Goal: Task Accomplishment & Management: Manage account settings

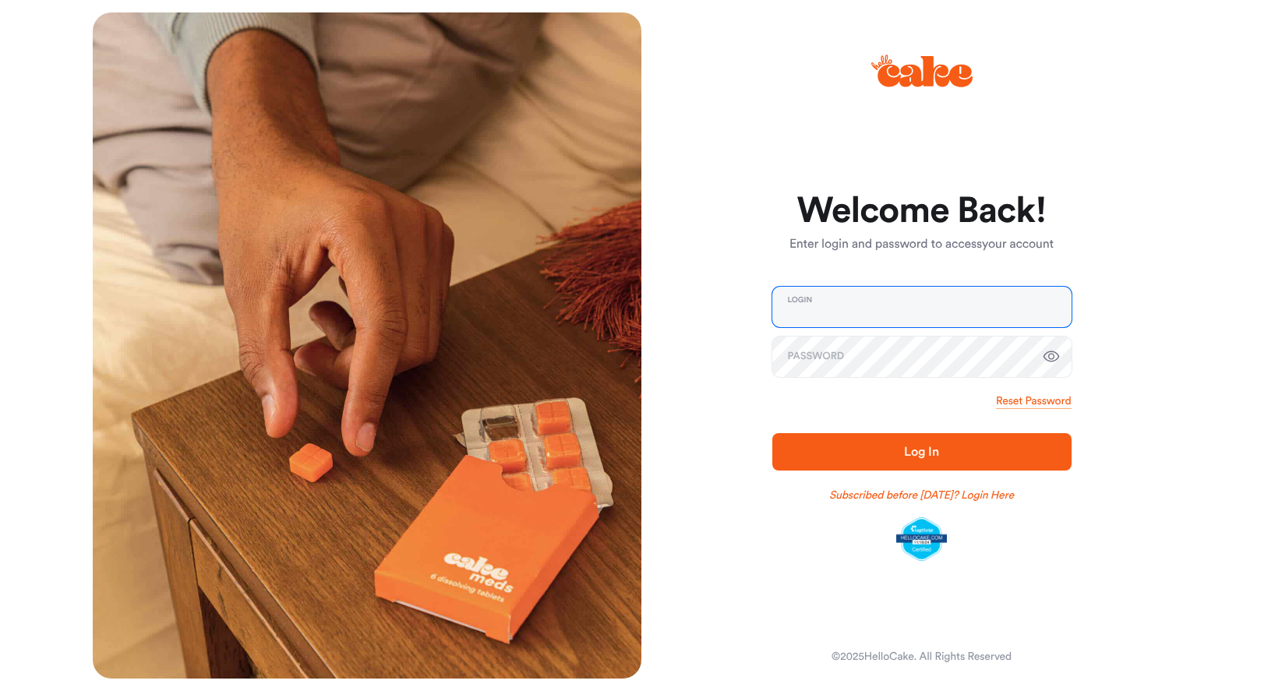
type input "**********"
click at [913, 459] on span "Log In" at bounding box center [921, 452] width 249 height 19
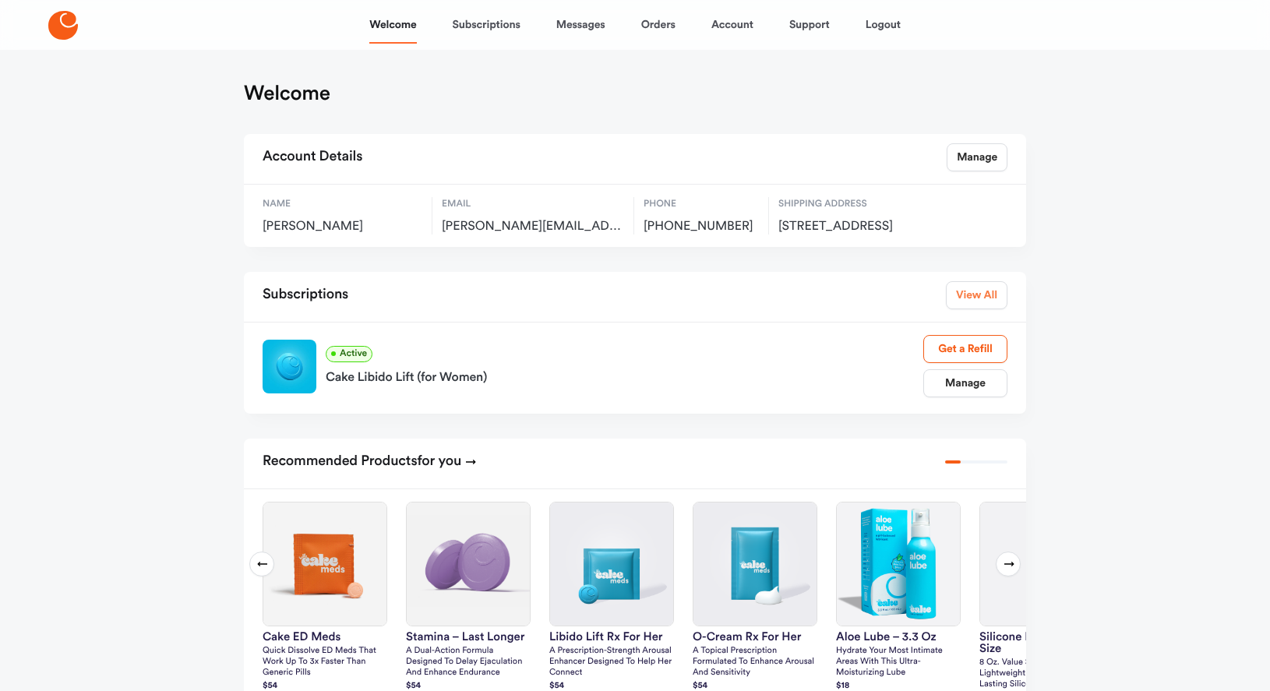
click at [981, 309] on link "View All" at bounding box center [977, 295] width 62 height 28
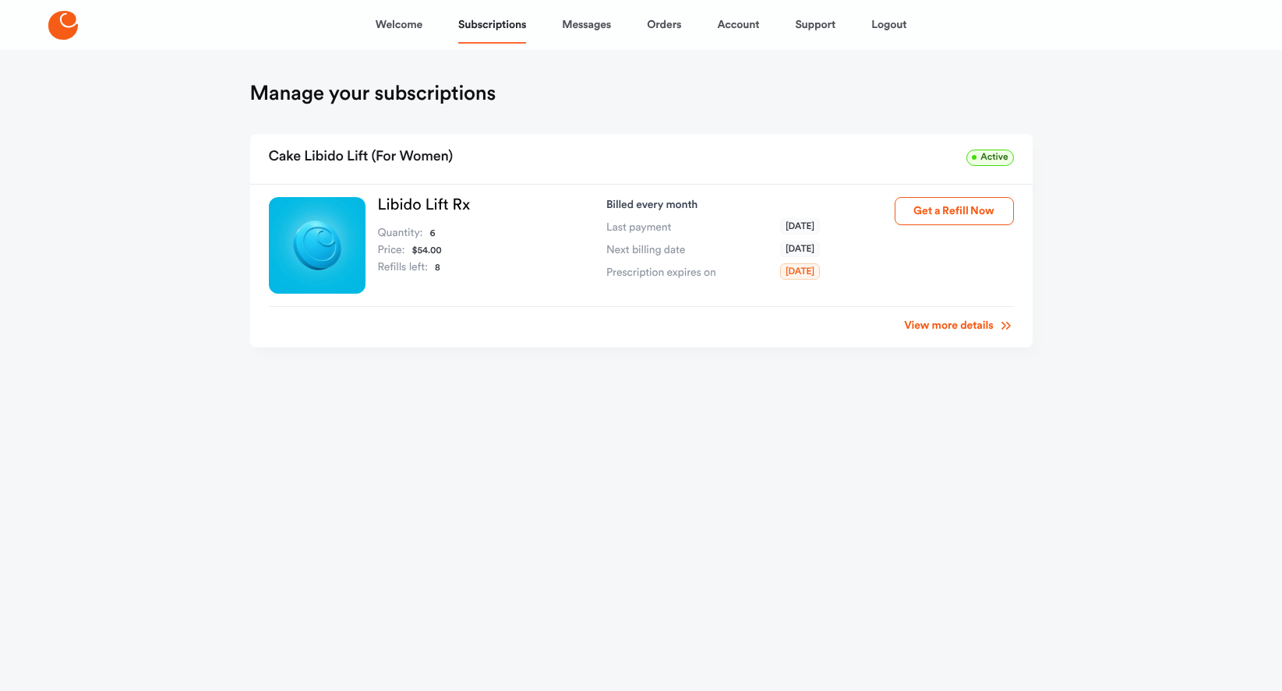
click at [952, 325] on link "View more details" at bounding box center [958, 326] width 109 height 16
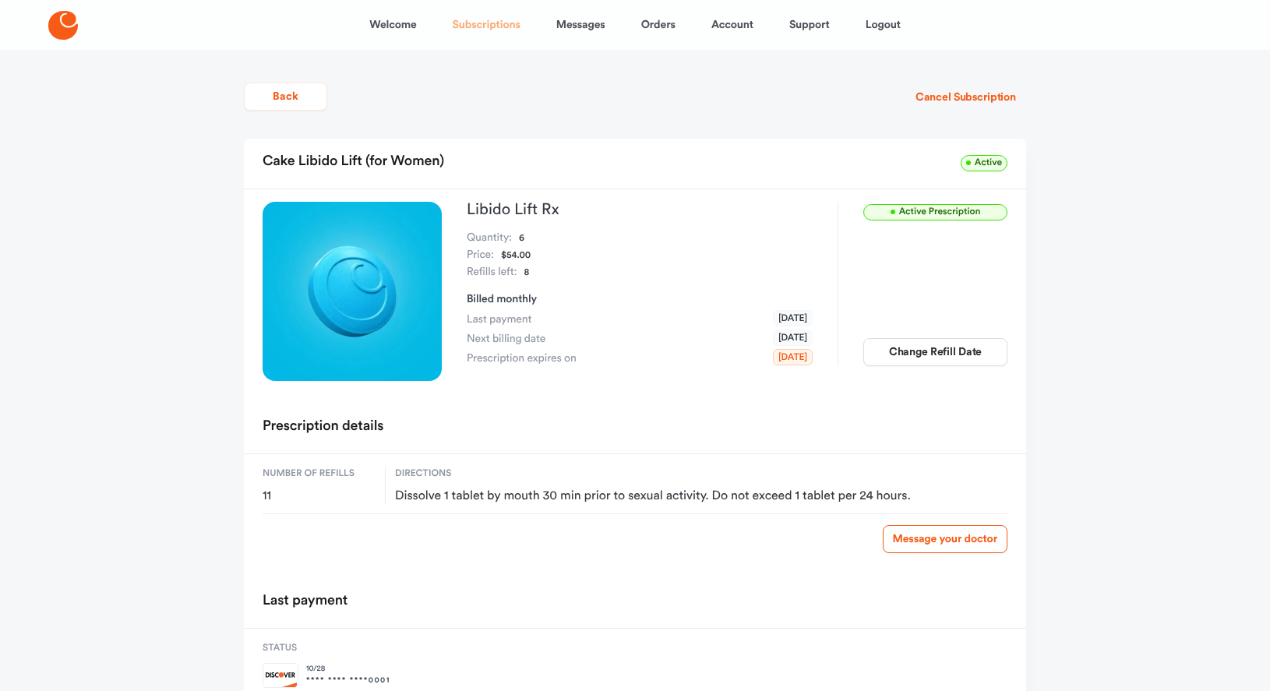
click at [478, 21] on link "Subscriptions" at bounding box center [487, 24] width 68 height 37
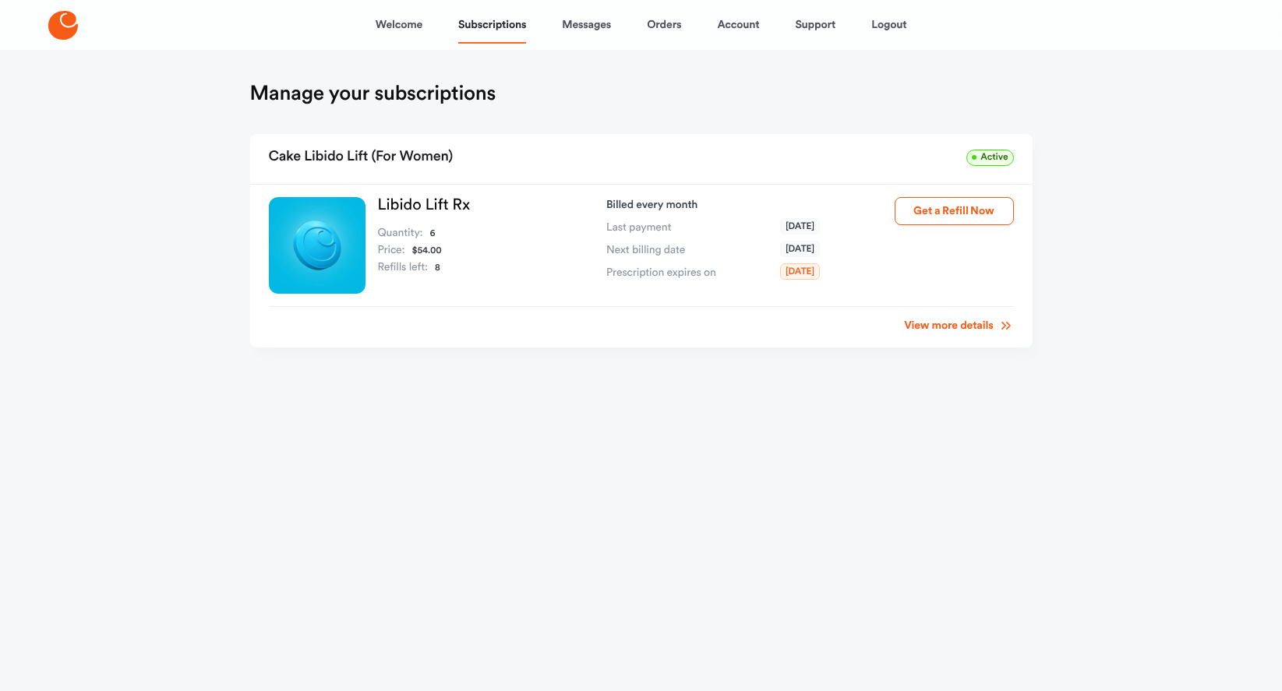
click at [988, 155] on span "Active" at bounding box center [989, 158] width 47 height 16
click at [655, 26] on link "Orders" at bounding box center [664, 24] width 34 height 37
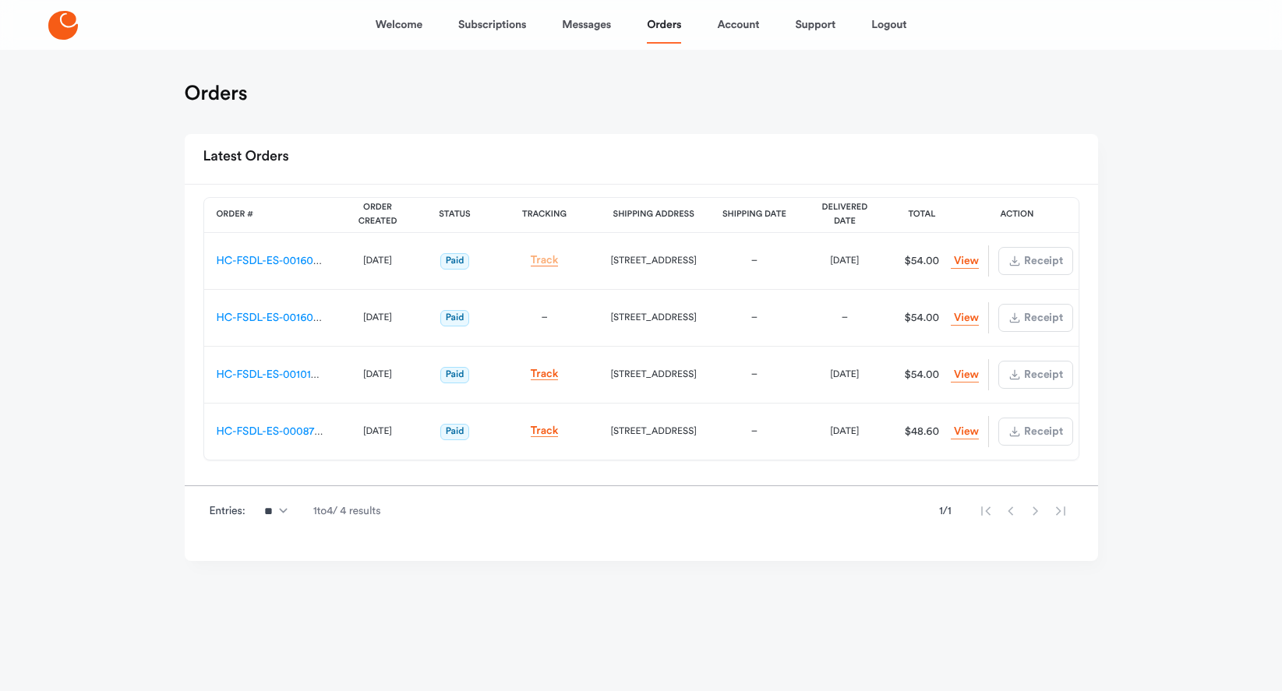
click at [557, 260] on link "Track" at bounding box center [545, 261] width 28 height 12
click at [271, 319] on link "HC-FSDL-ES-00160909" at bounding box center [275, 318] width 116 height 11
click at [284, 255] on div "HC-FSDL-ES-00160911" at bounding box center [271, 261] width 108 height 16
click at [280, 259] on link "HC-FSDL-ES-00160911" at bounding box center [272, 261] width 111 height 11
click at [965, 324] on link "View Order" at bounding box center [965, 318] width 28 height 15
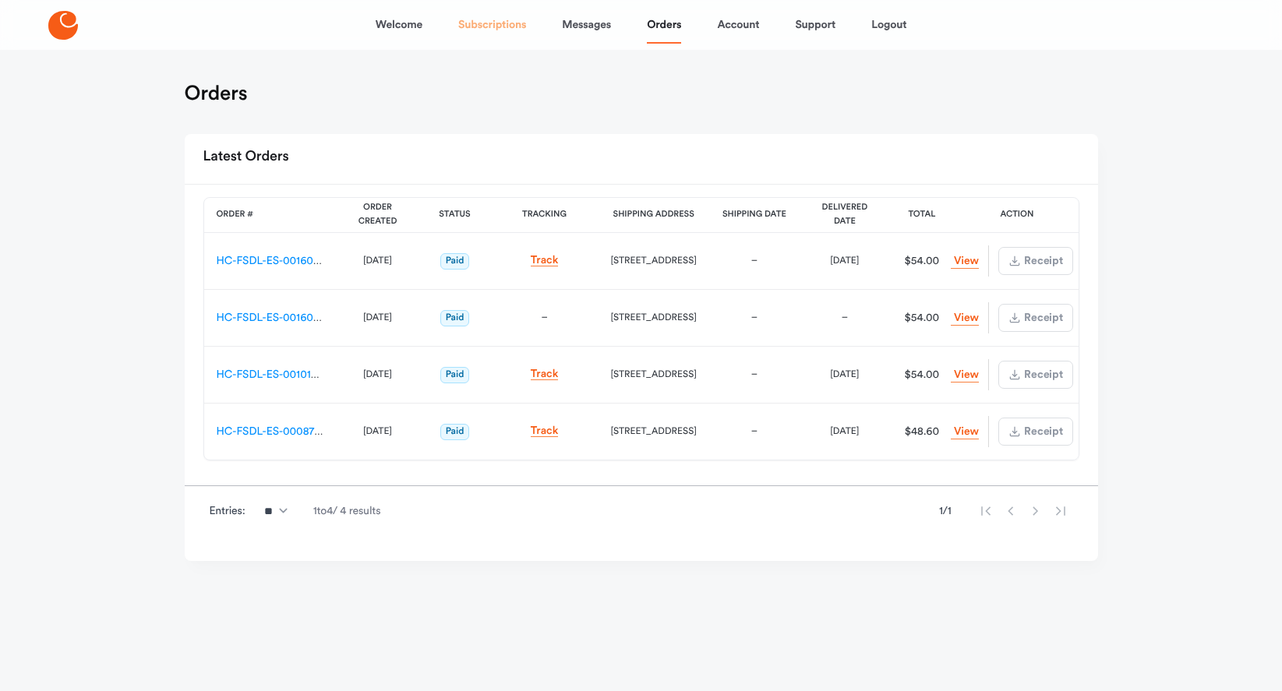
click at [487, 23] on link "Subscriptions" at bounding box center [492, 24] width 68 height 37
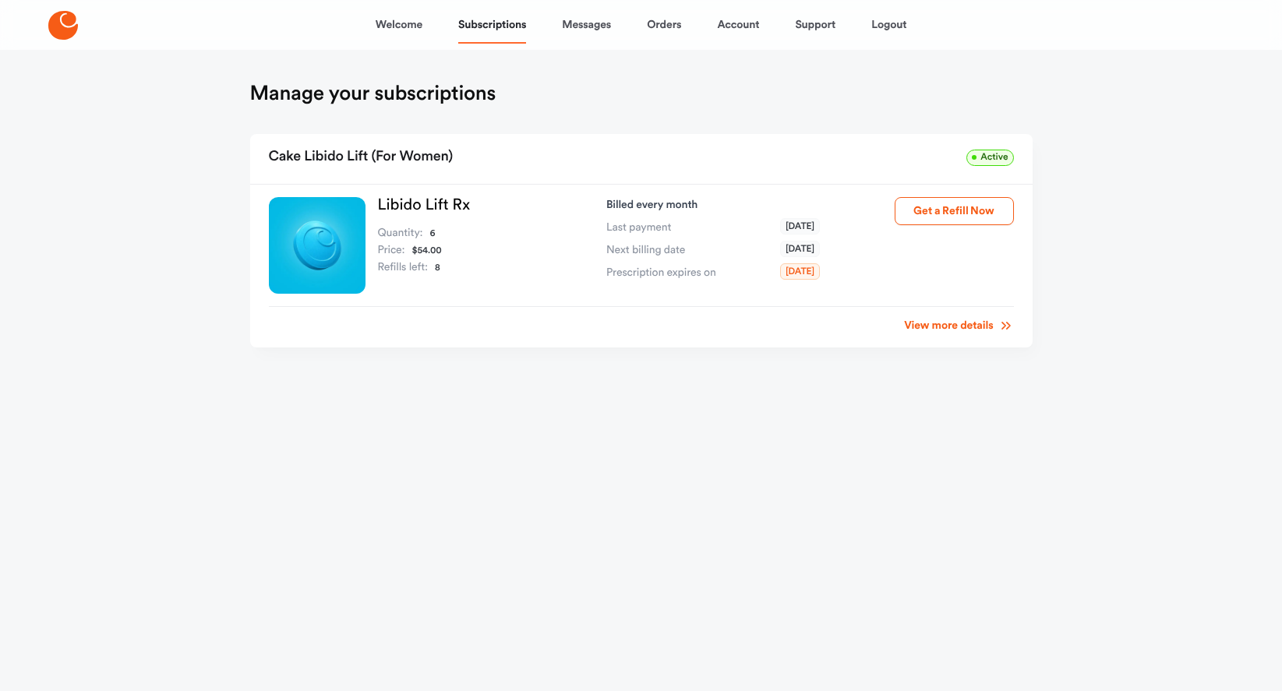
click at [977, 330] on link "View more details" at bounding box center [958, 326] width 109 height 16
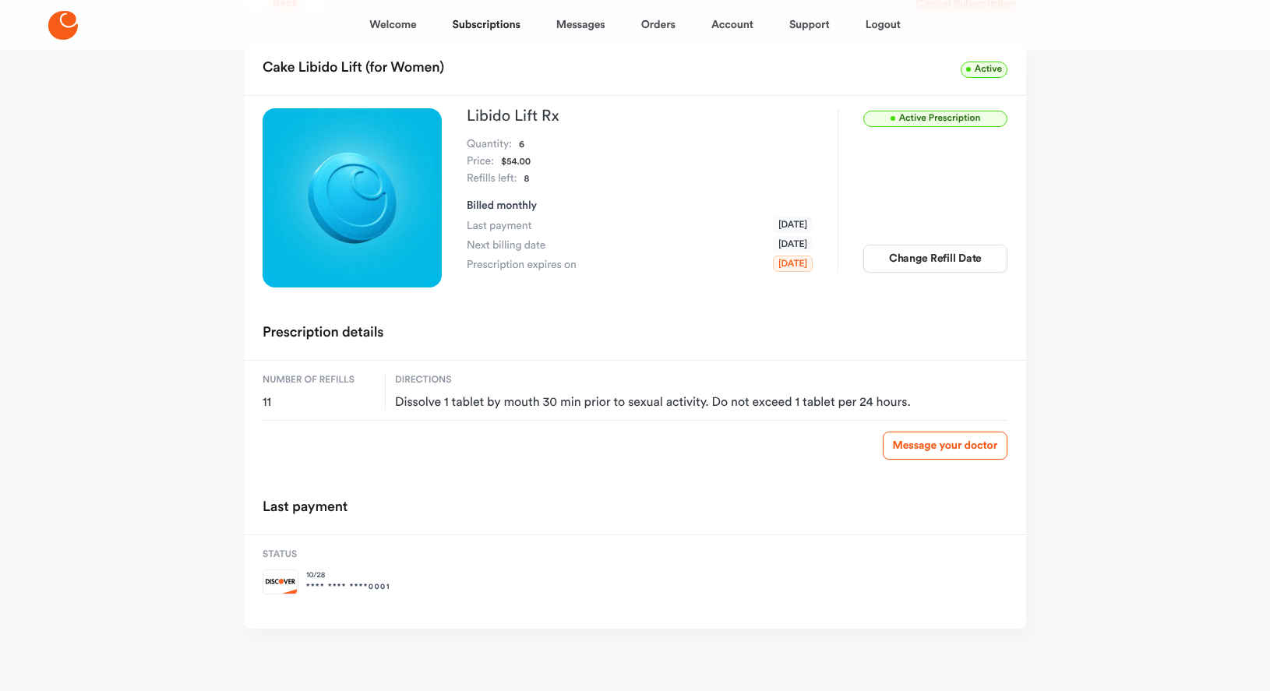
scroll to position [16, 0]
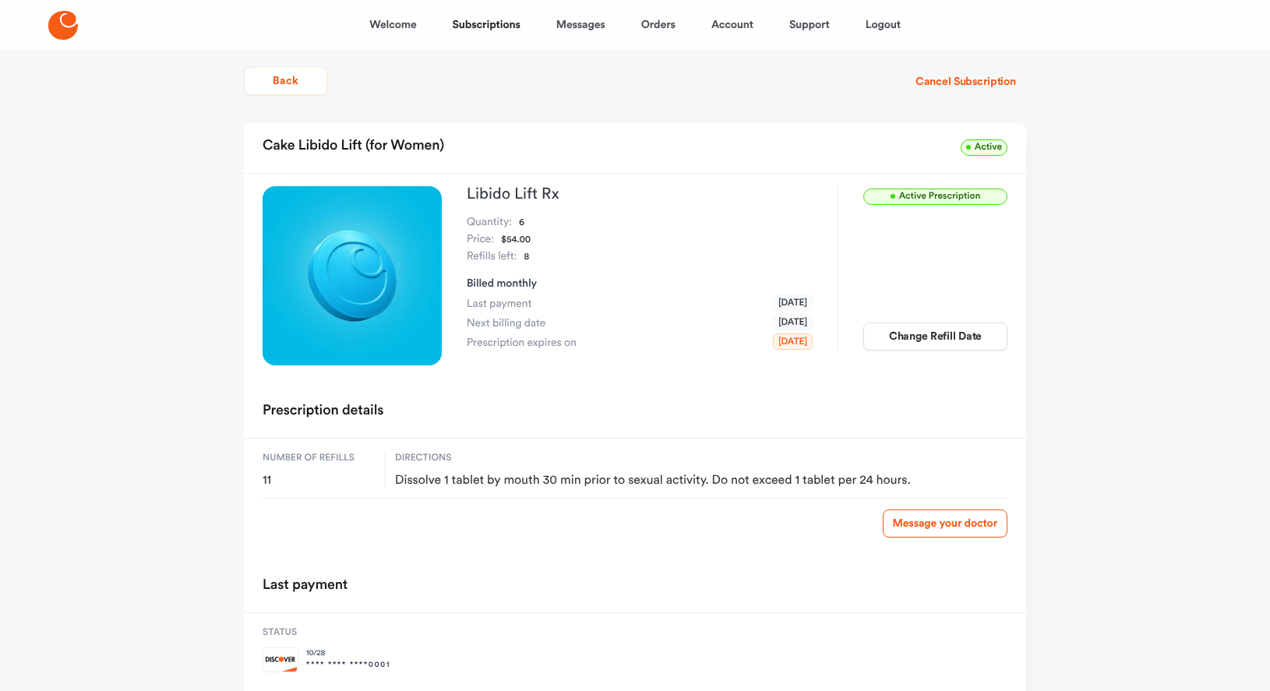
click at [917, 203] on span "Active Prescription" at bounding box center [936, 197] width 144 height 16
click at [970, 84] on button "Cancel Subscription" at bounding box center [966, 82] width 121 height 28
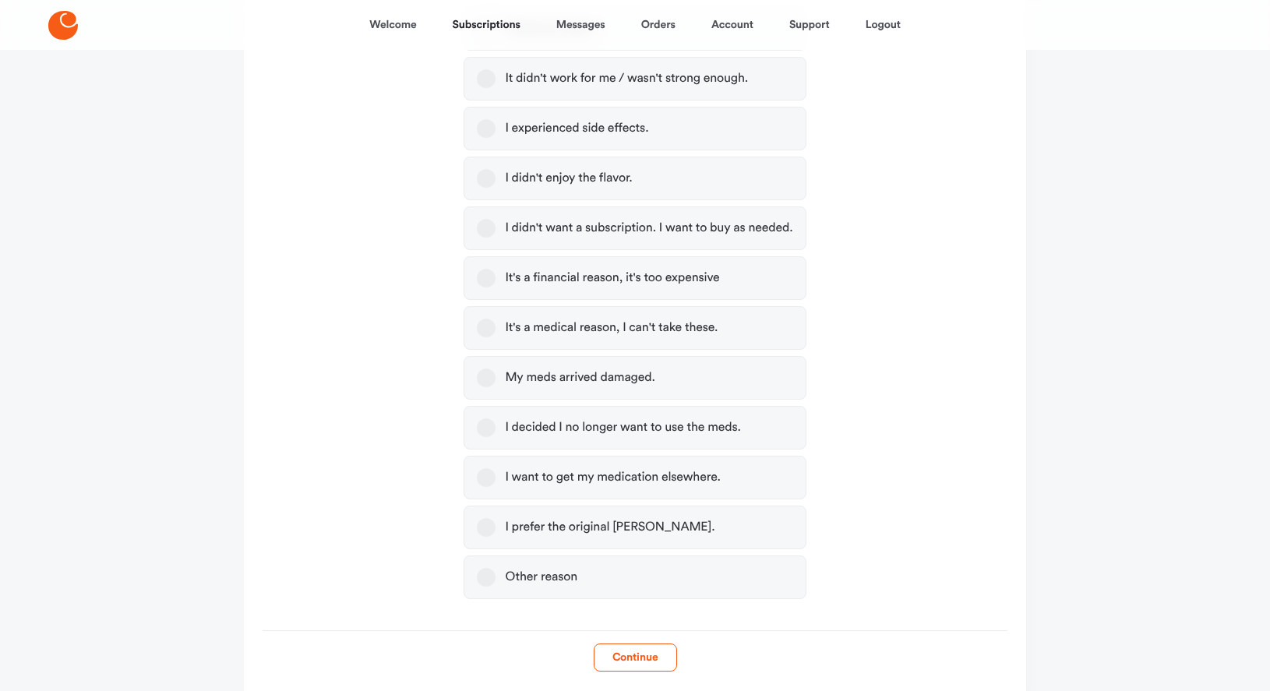
scroll to position [405, 0]
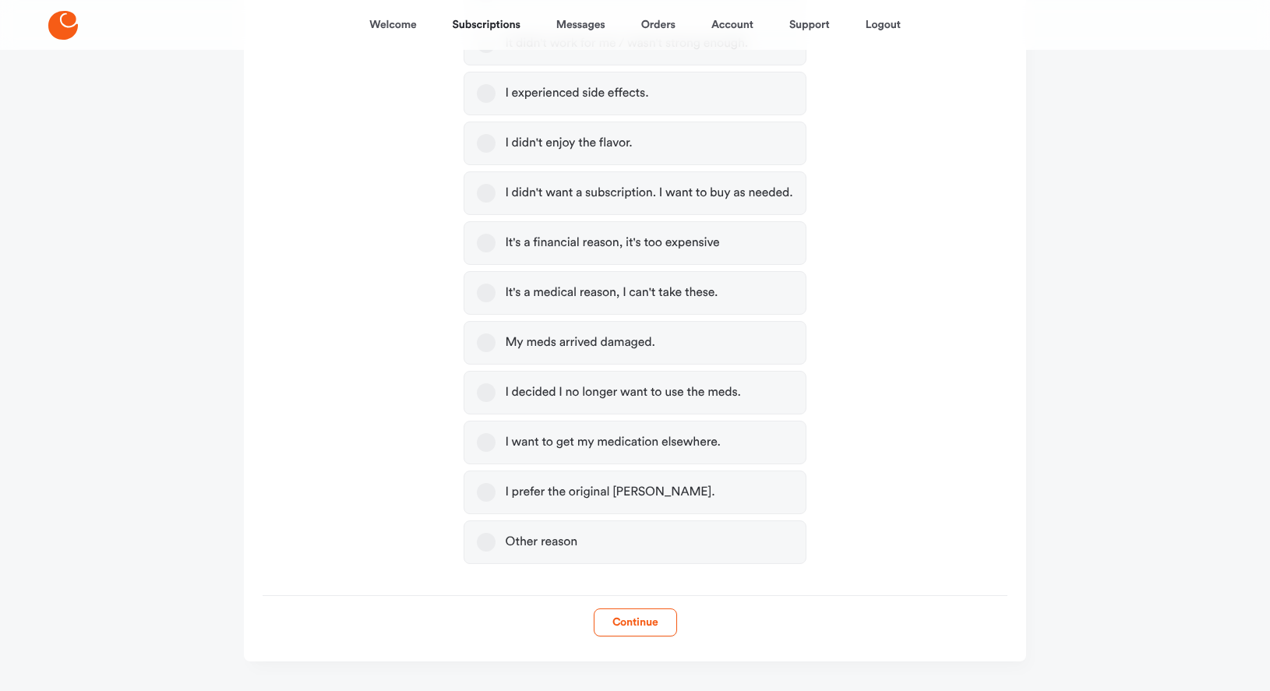
click at [489, 542] on button "Other reason" at bounding box center [486, 542] width 19 height 19
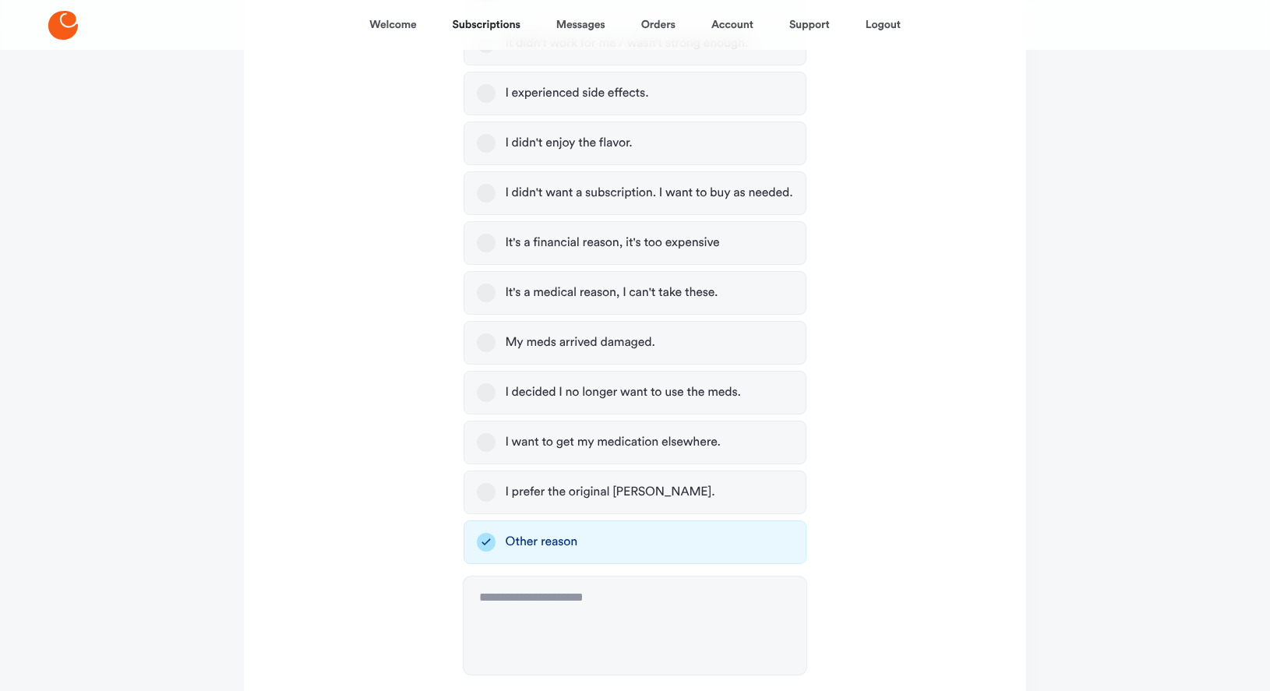
scroll to position [549, 0]
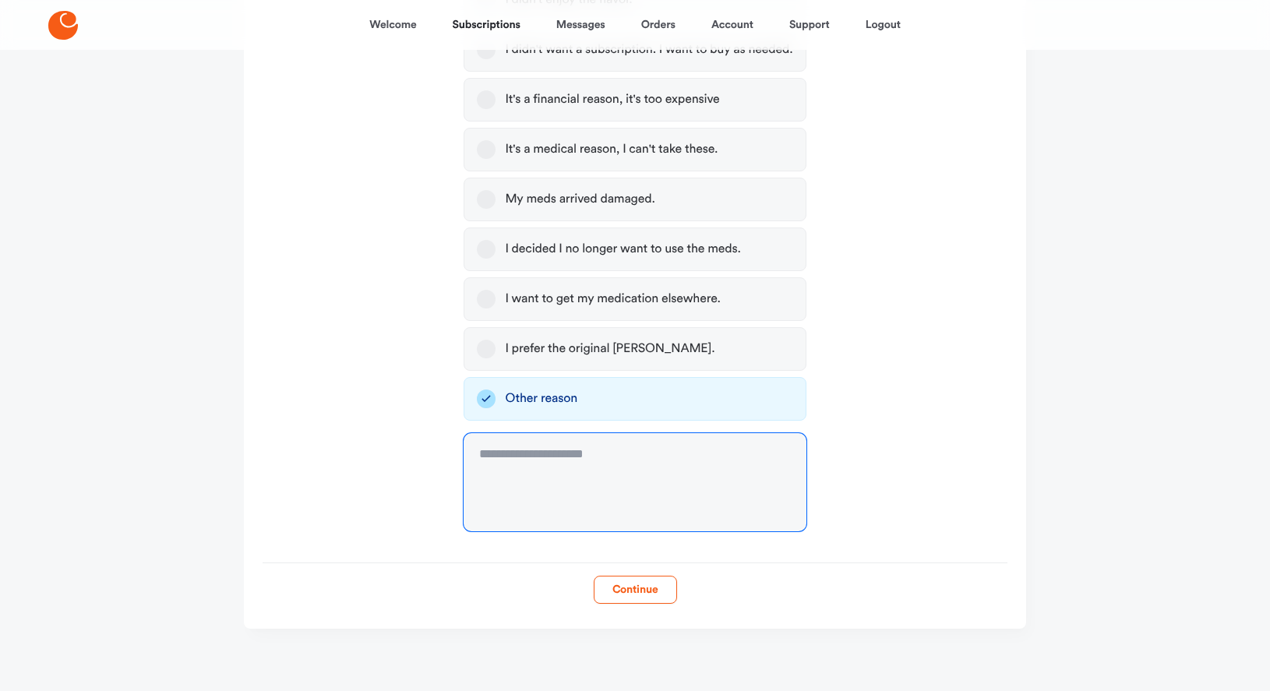
click at [556, 470] on textarea at bounding box center [635, 482] width 342 height 98
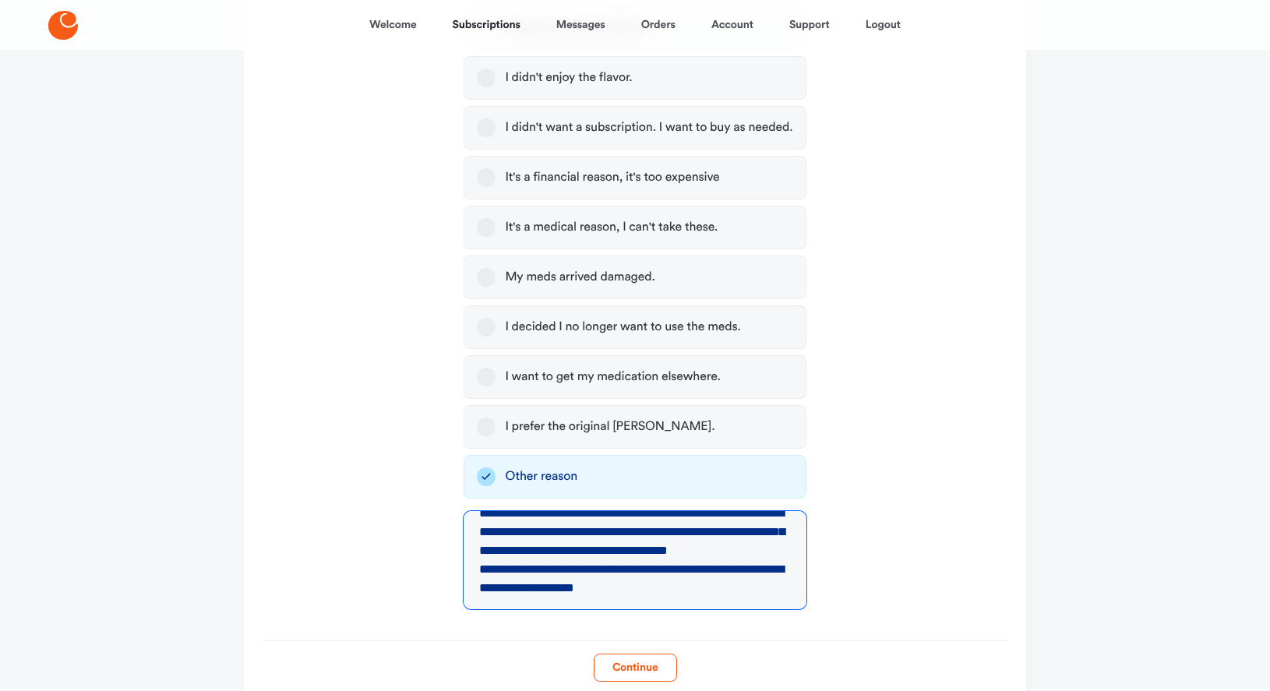
scroll to position [0, 0]
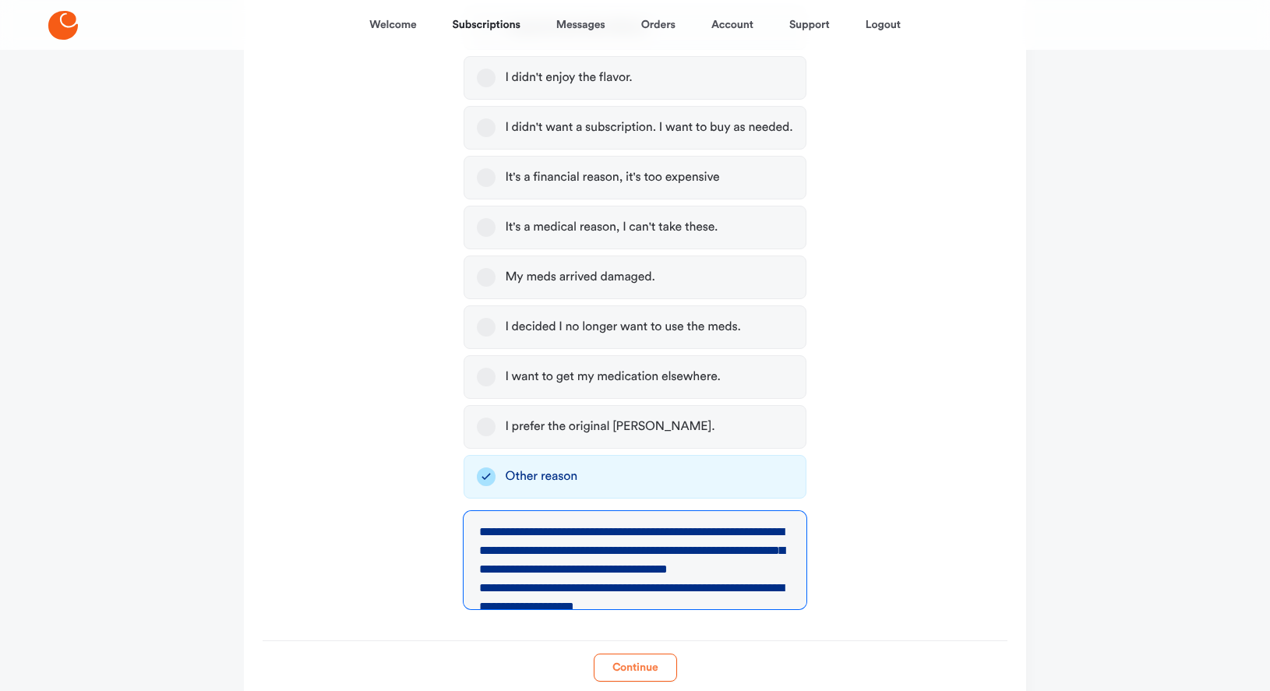
type textarea "**********"
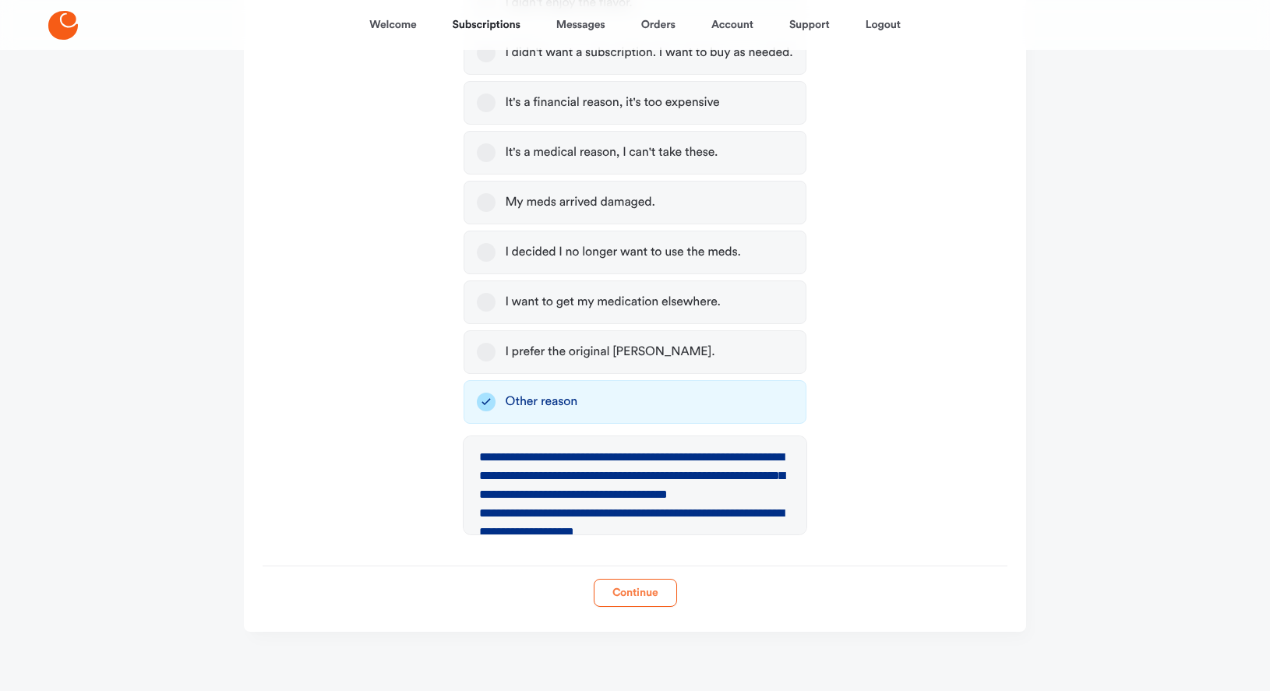
click at [623, 660] on main "**********" at bounding box center [635, 99] width 820 height 1190
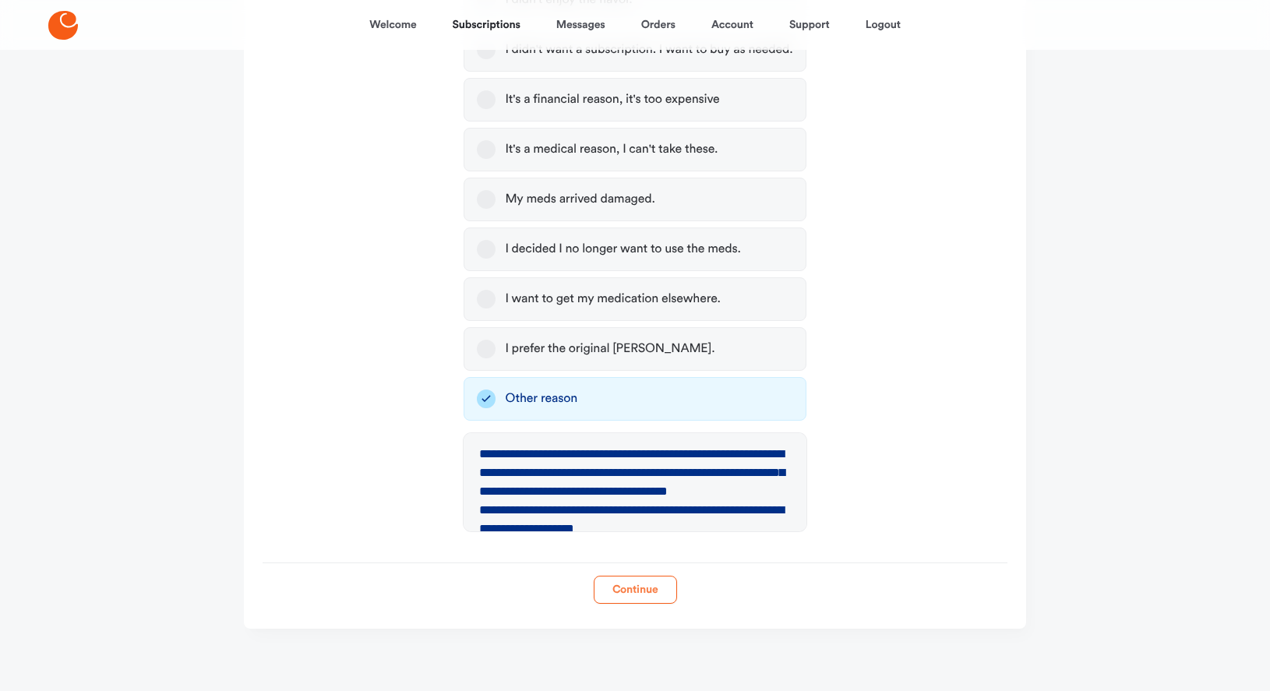
click at [622, 587] on button "Continue" at bounding box center [635, 590] width 83 height 28
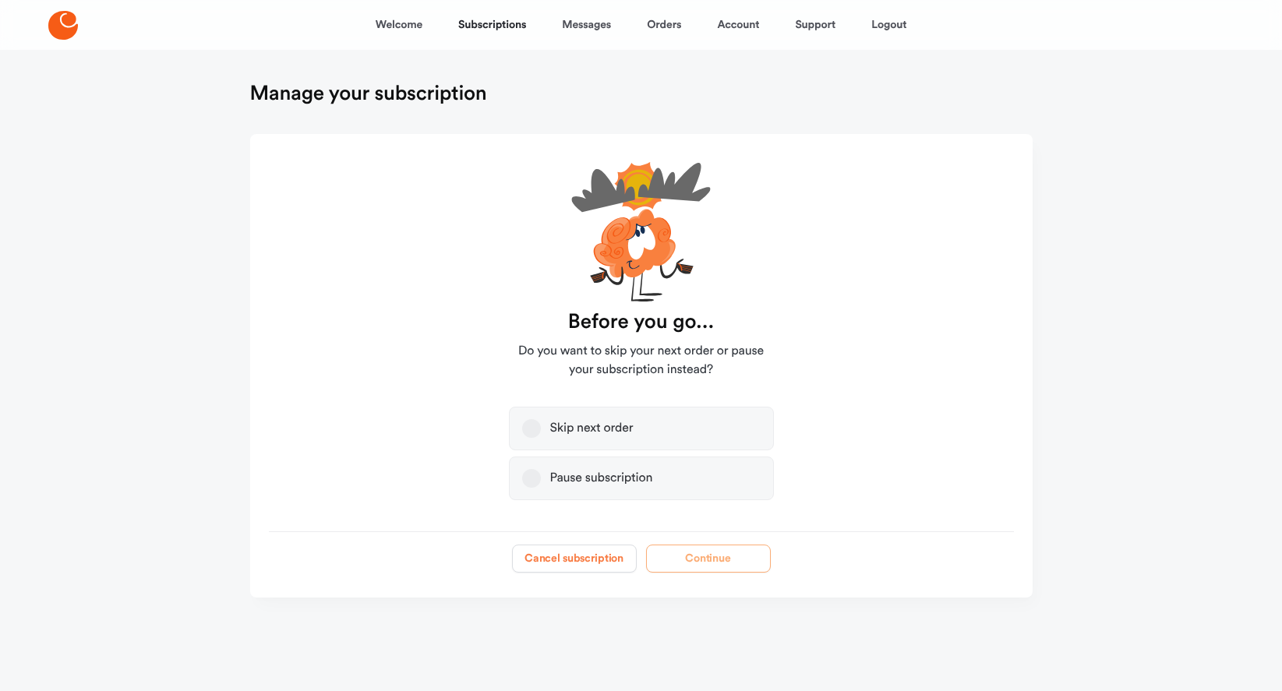
click at [572, 557] on button "Cancel subscription" at bounding box center [574, 559] width 125 height 28
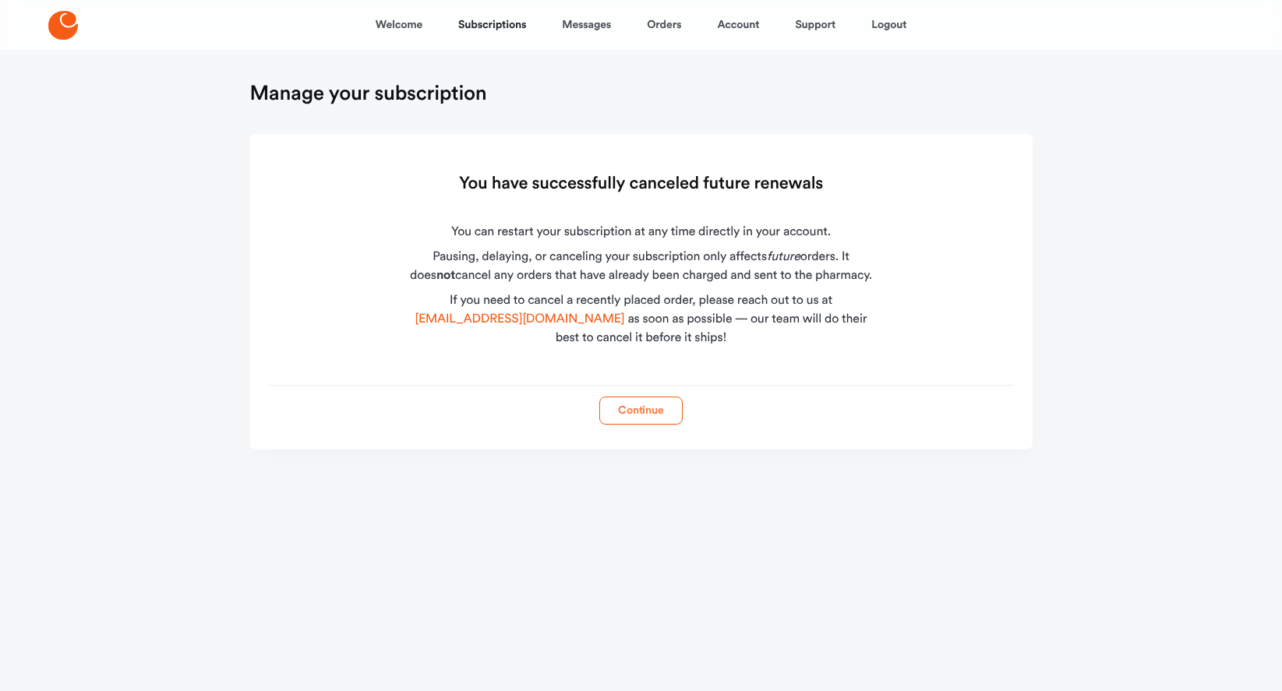
click at [629, 410] on button "Continue" at bounding box center [640, 411] width 83 height 28
